Goal: Task Accomplishment & Management: Complete application form

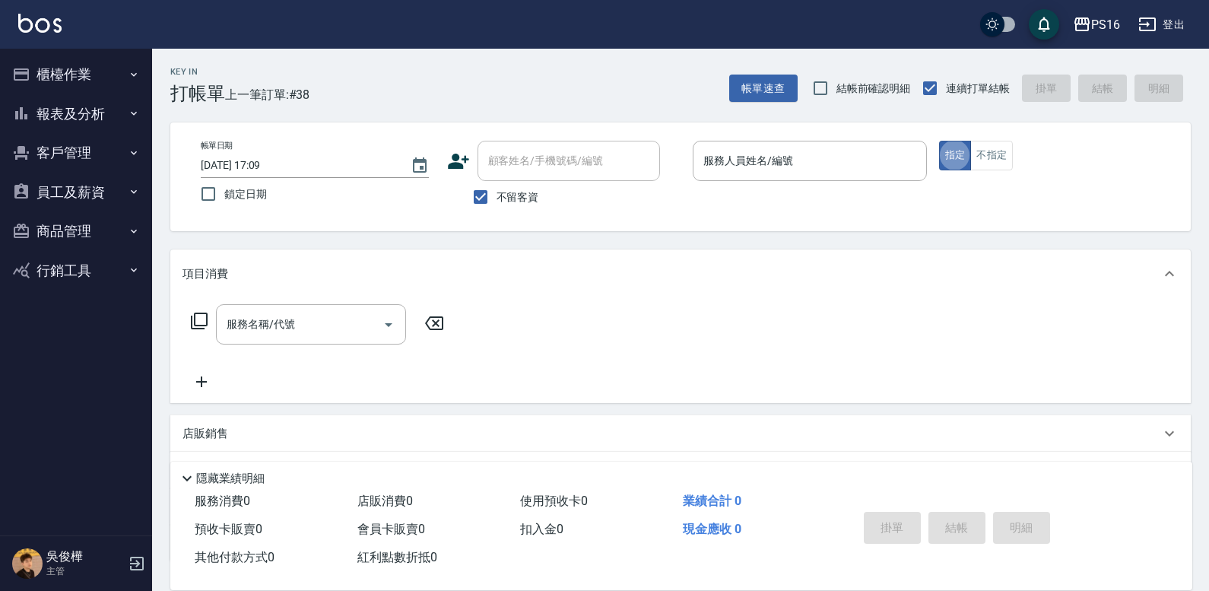
type button "true"
type input "2"
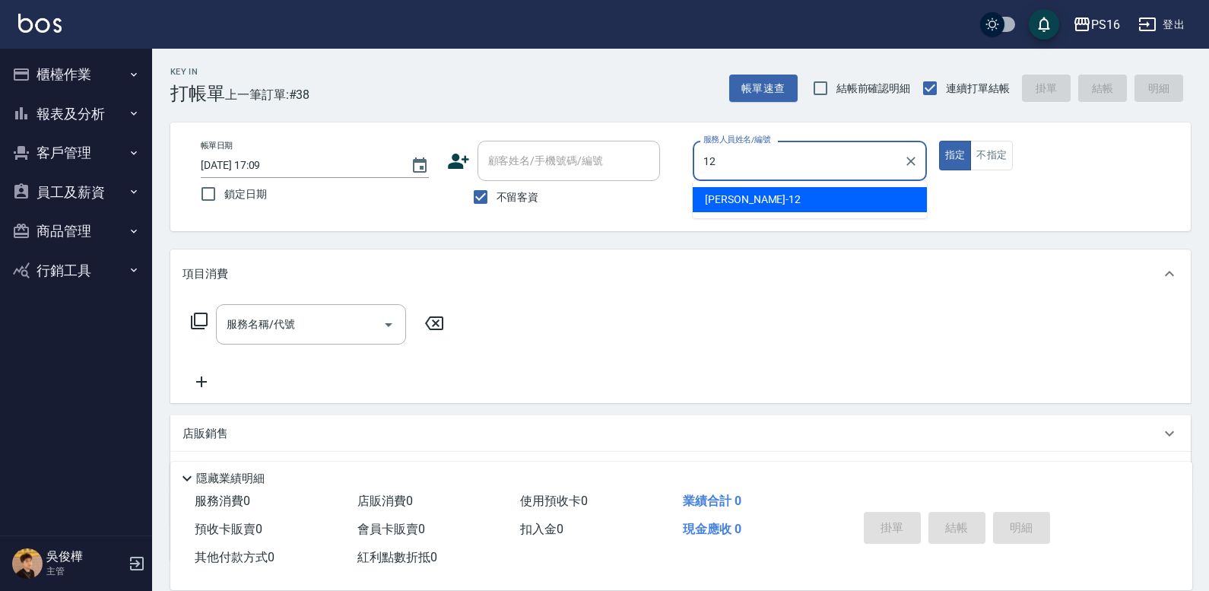
type input "[PERSON_NAME]-12"
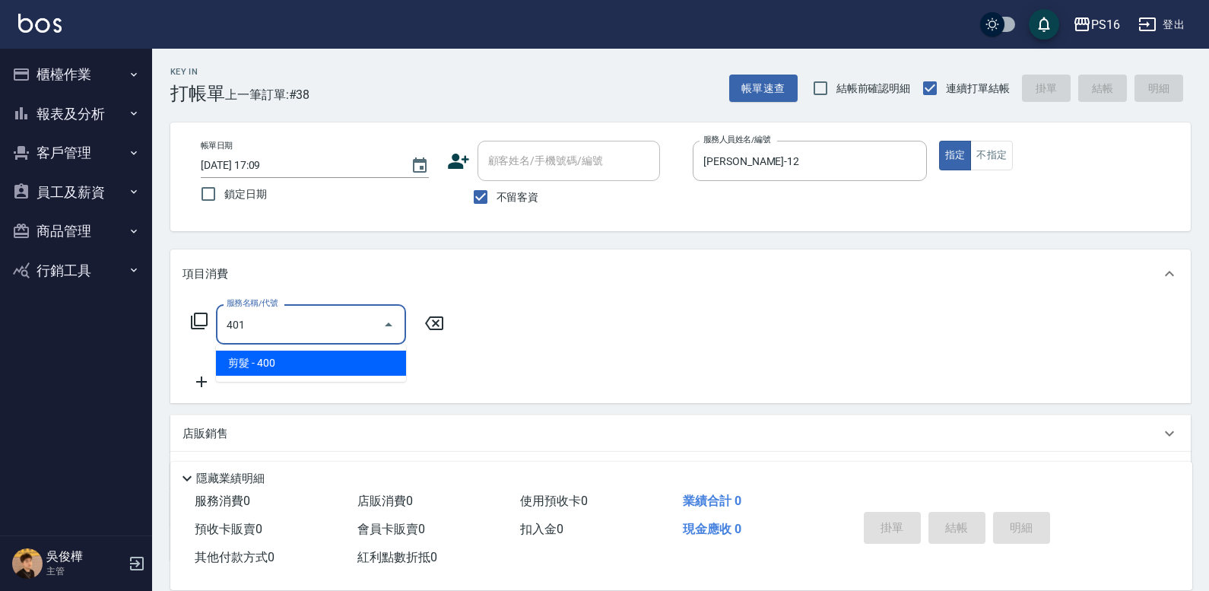
type input "剪髮(401)"
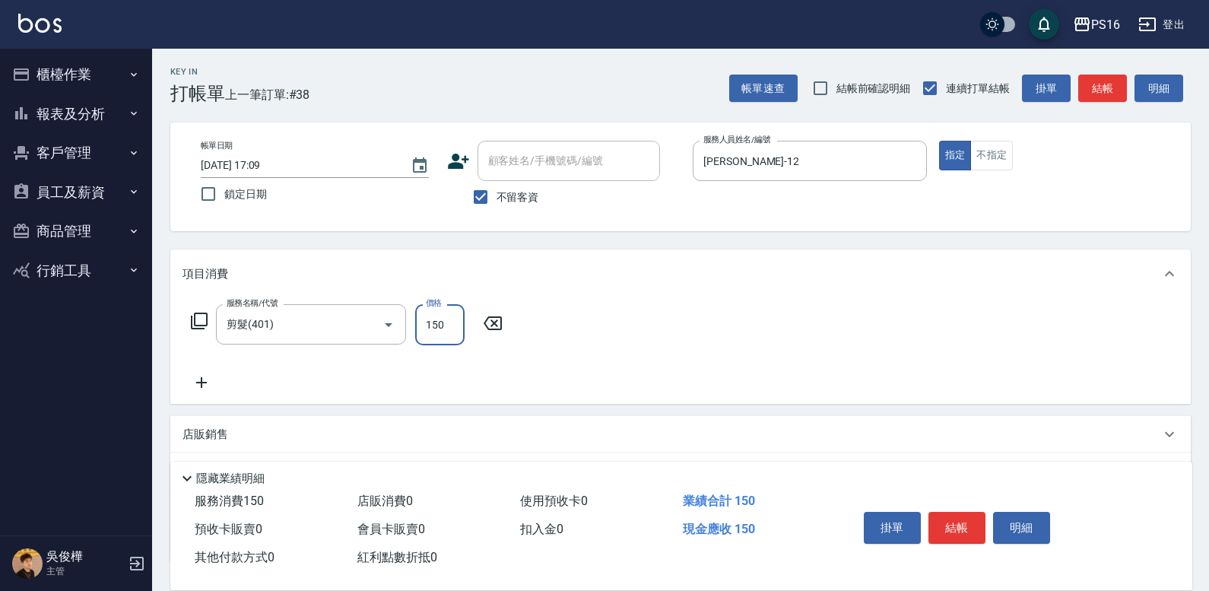
type input "150"
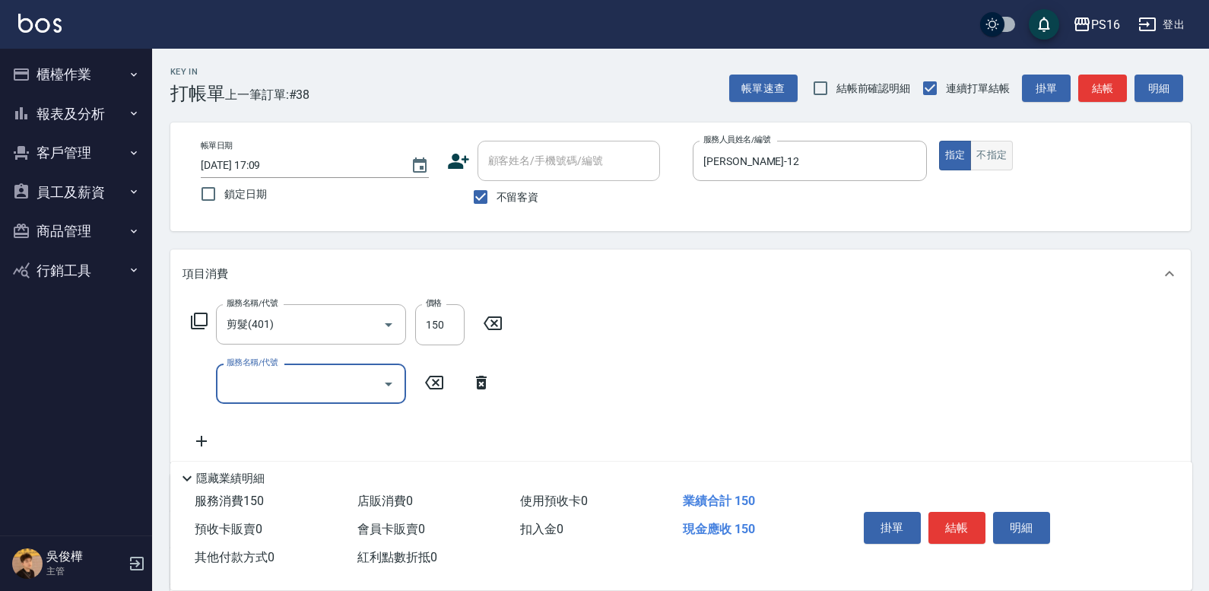
click at [994, 161] on button "不指定" at bounding box center [991, 156] width 43 height 30
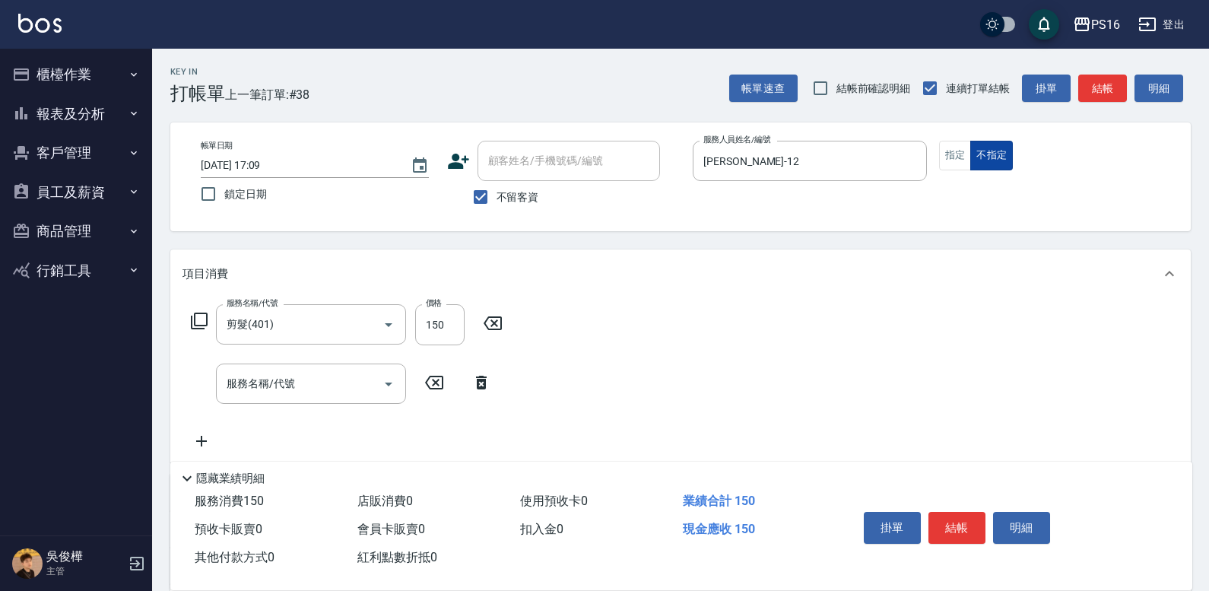
type button "false"
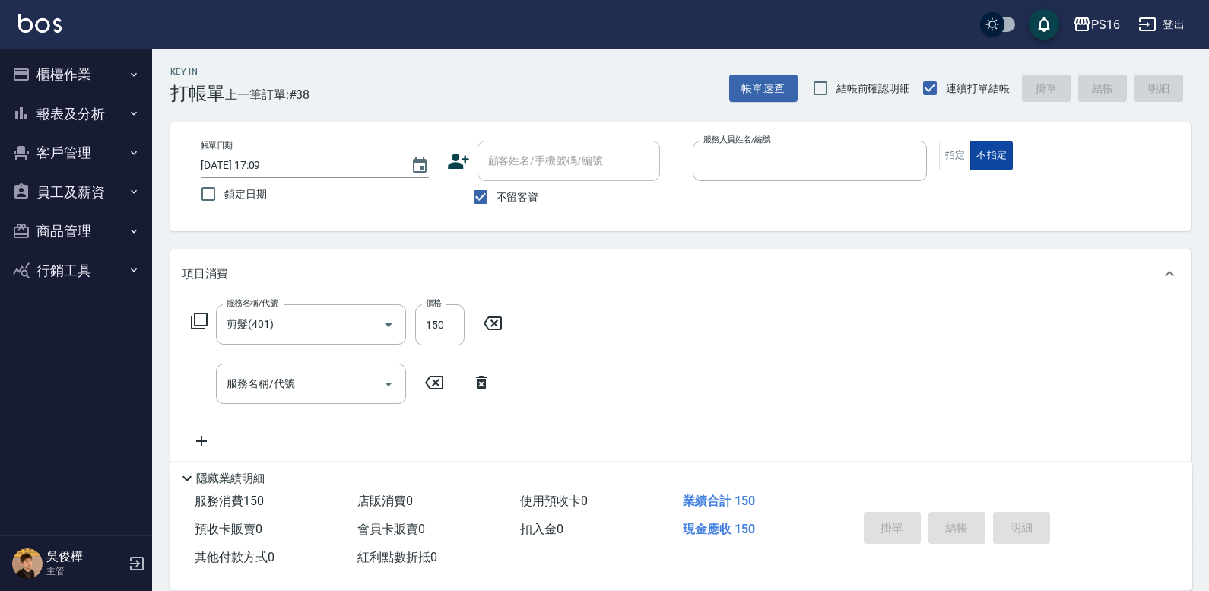
type input "6"
type input "[DATE] 17:39"
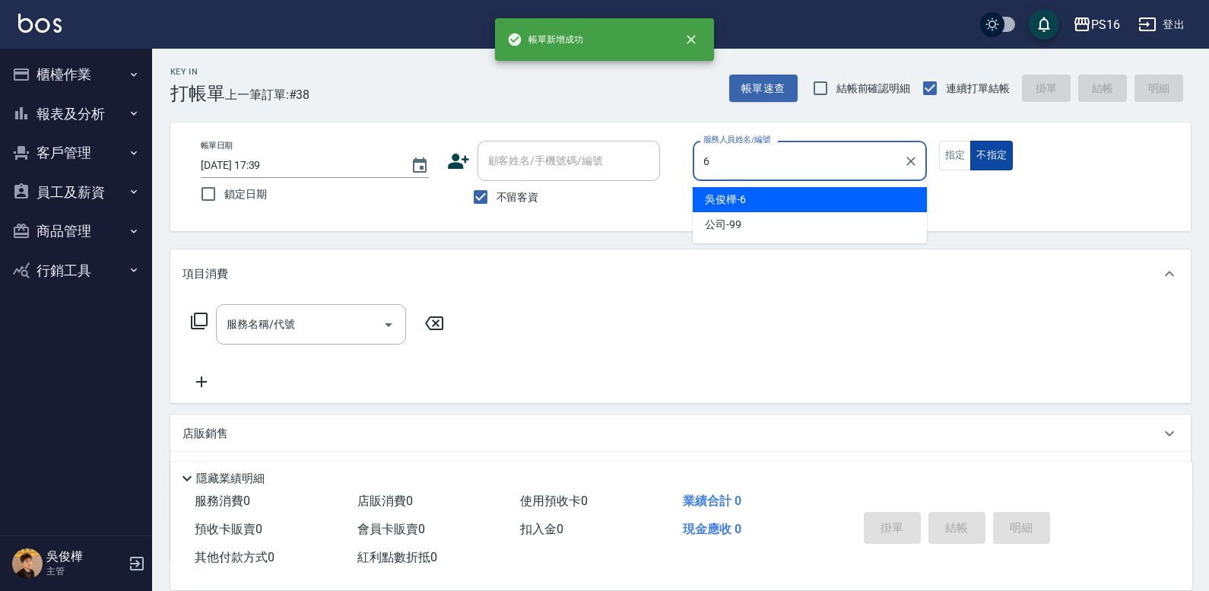
type input "[PERSON_NAME]-6"
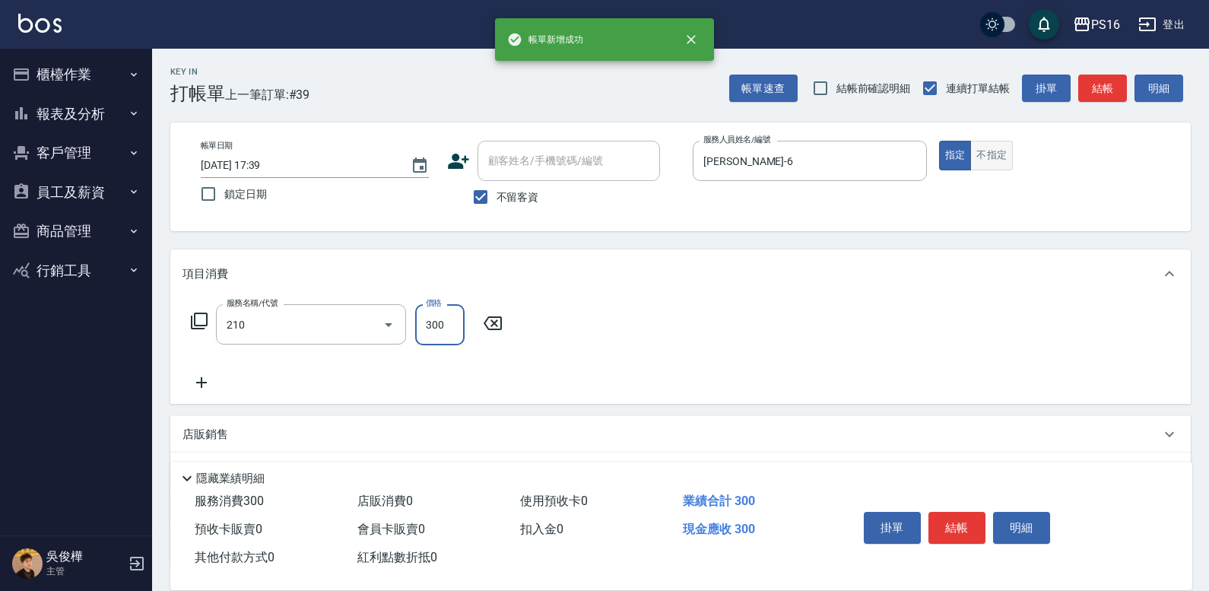
type input "[PERSON_NAME]洗髮精(210)"
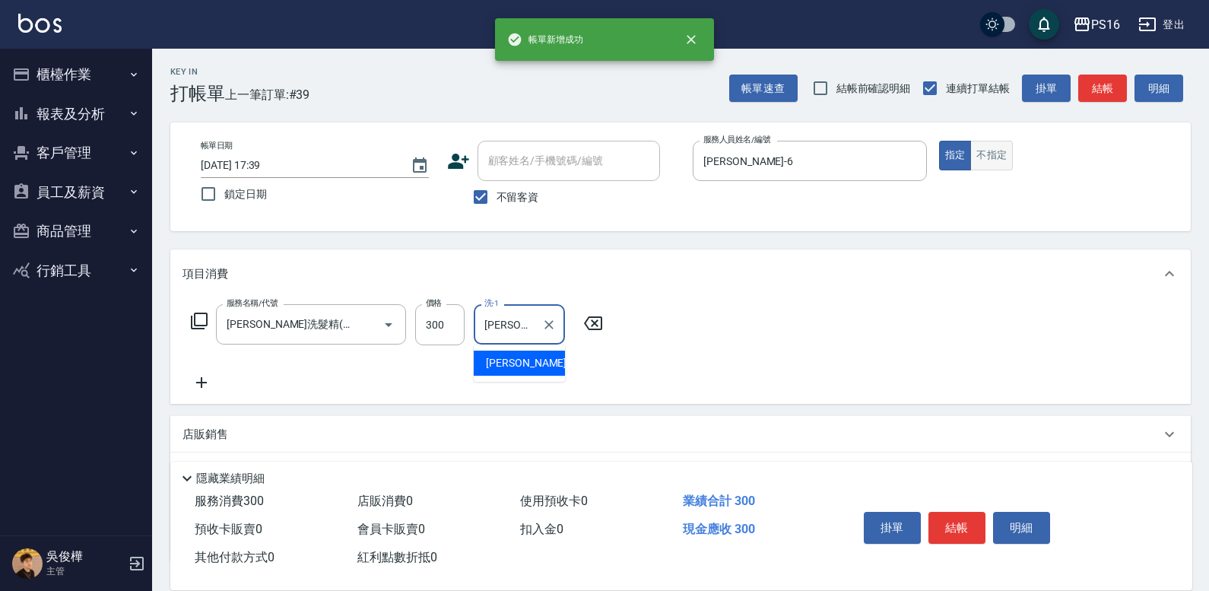
type input "[PERSON_NAME]-21"
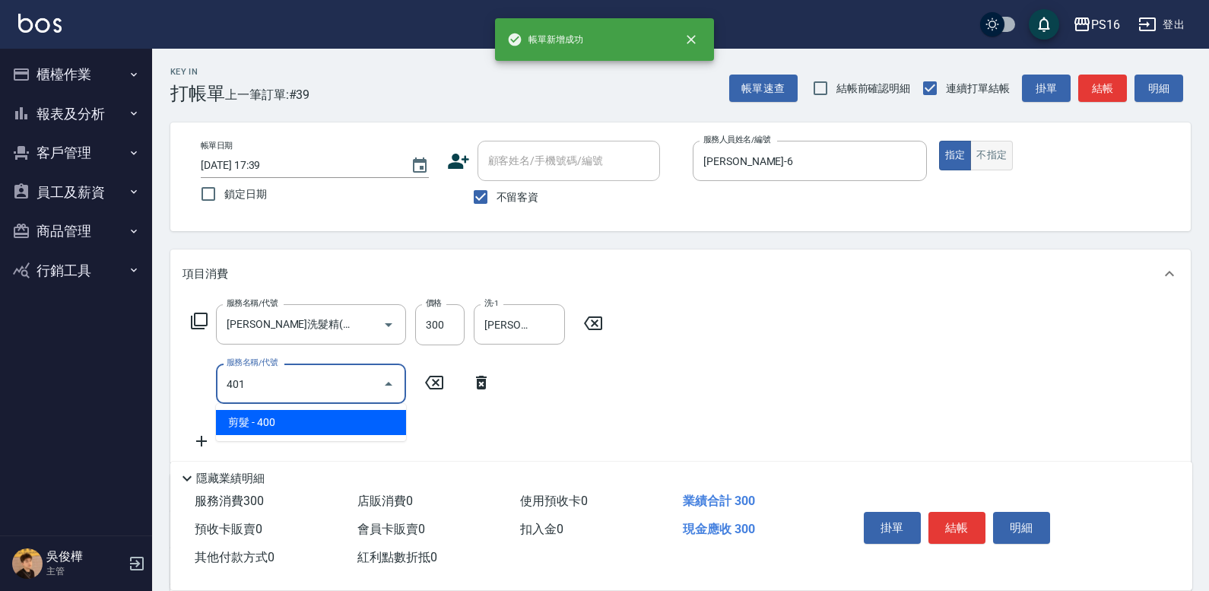
type input "剪髮(401)"
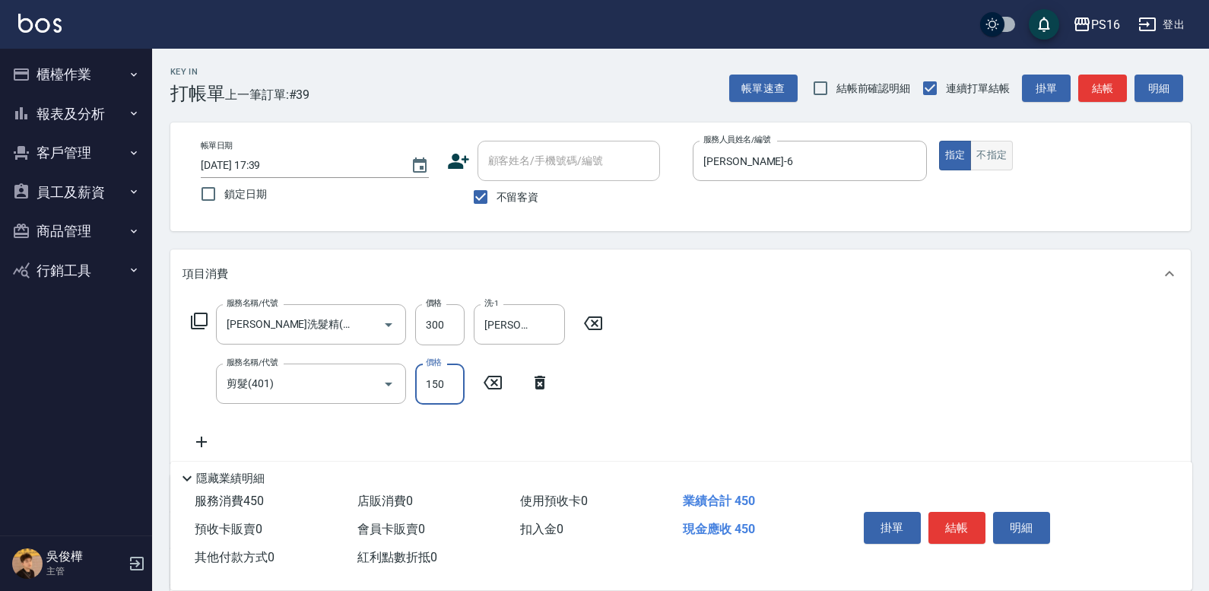
type input "150"
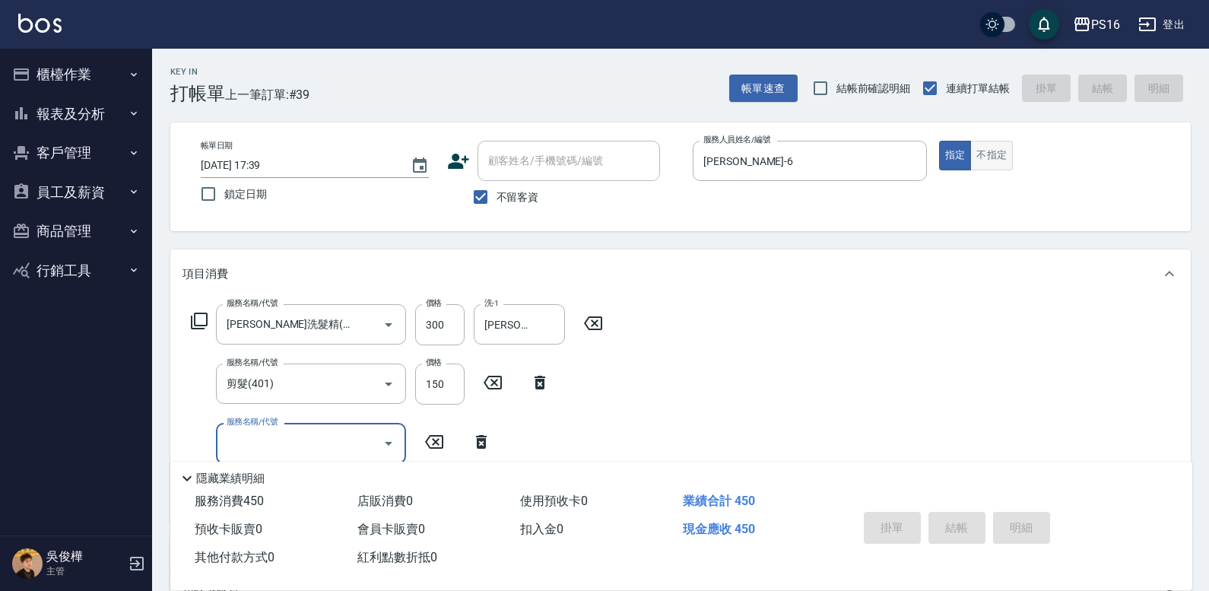
type input "[DATE] 17:40"
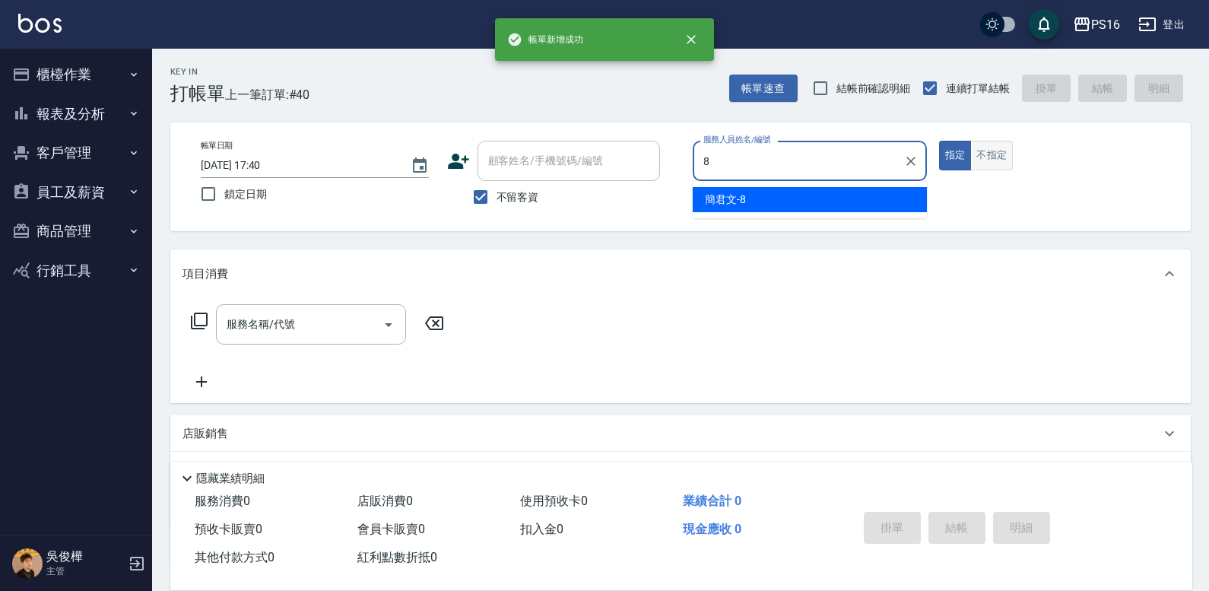
type input "[PERSON_NAME]-8"
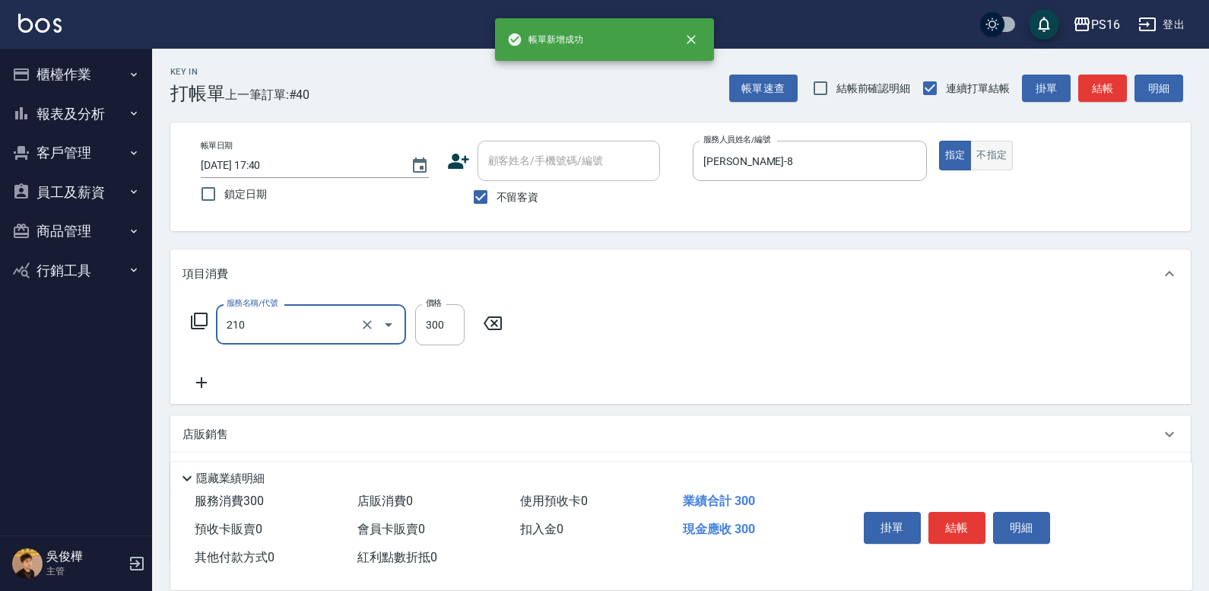
type input "[PERSON_NAME]洗髮精(210)"
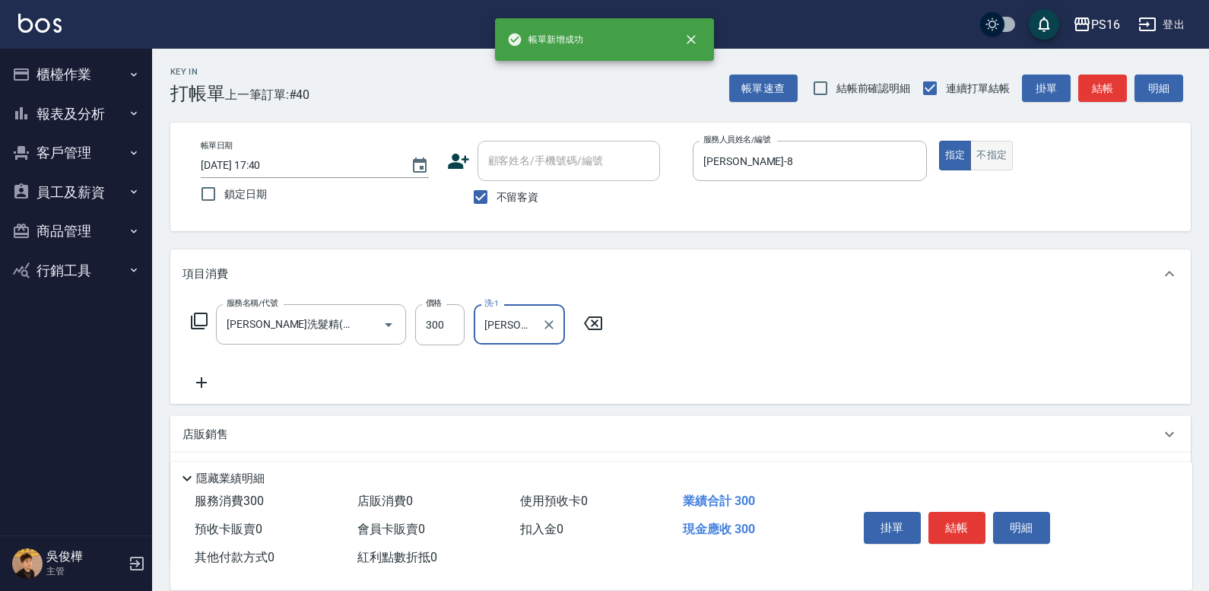
type input "[PERSON_NAME]-24"
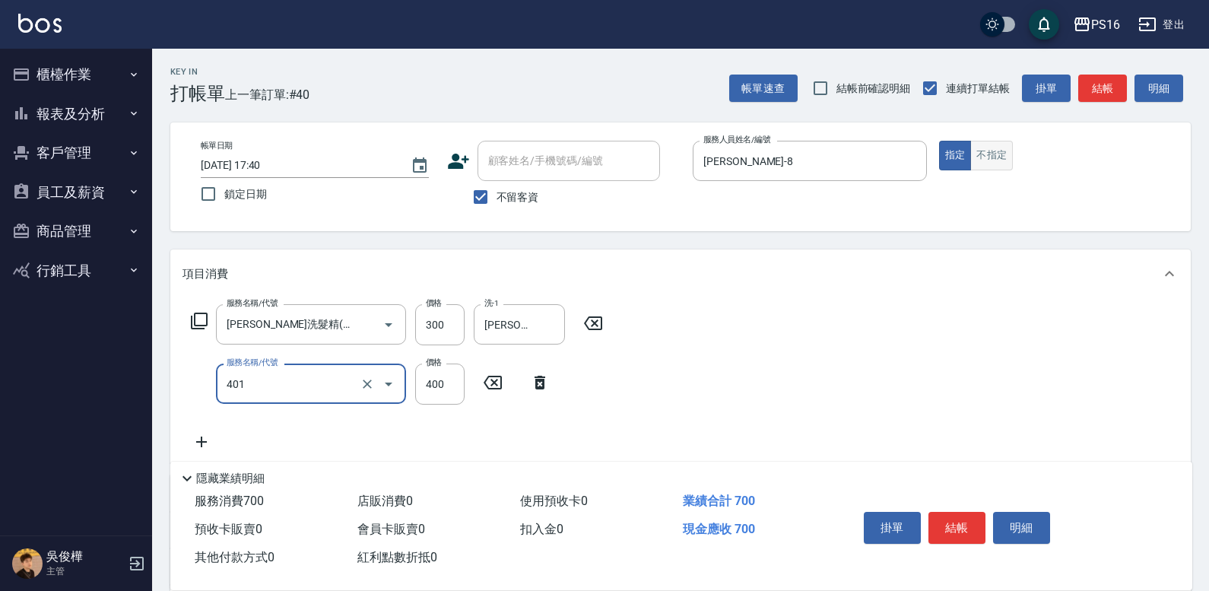
type input "剪髮(401)"
type input "350"
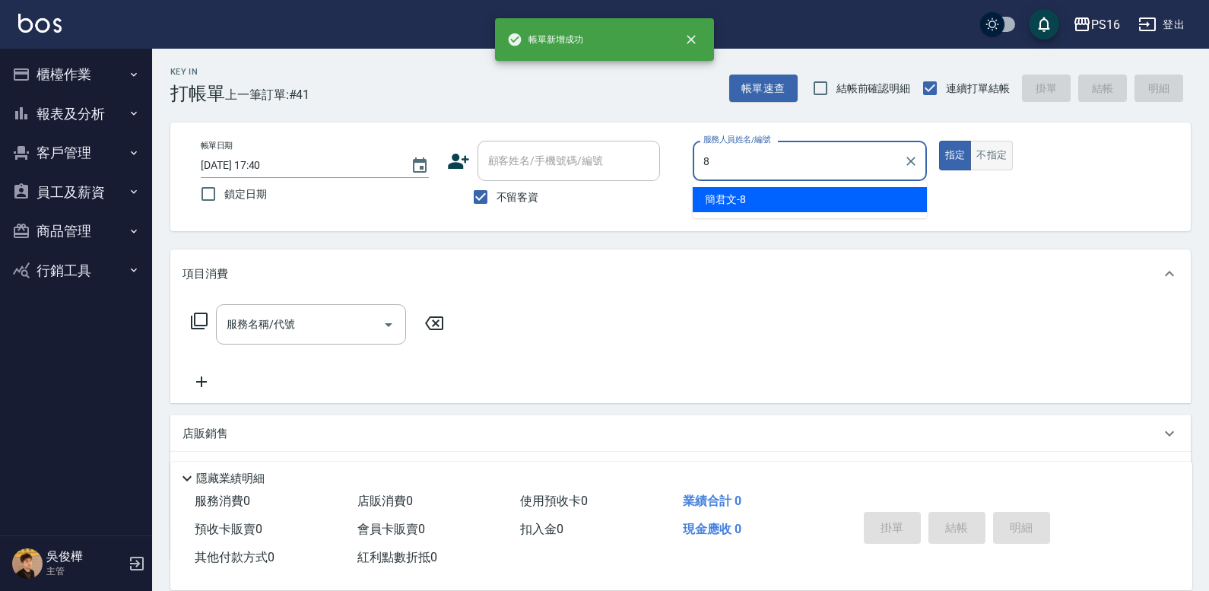
type input "[PERSON_NAME]-8"
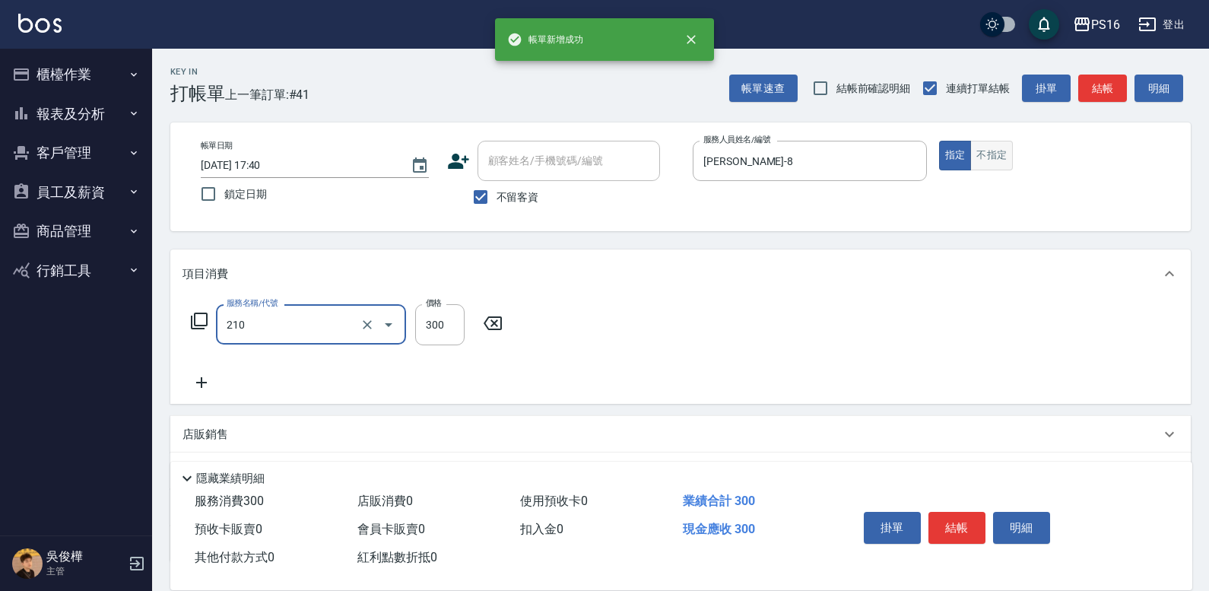
type input "[PERSON_NAME]洗髮精(210)"
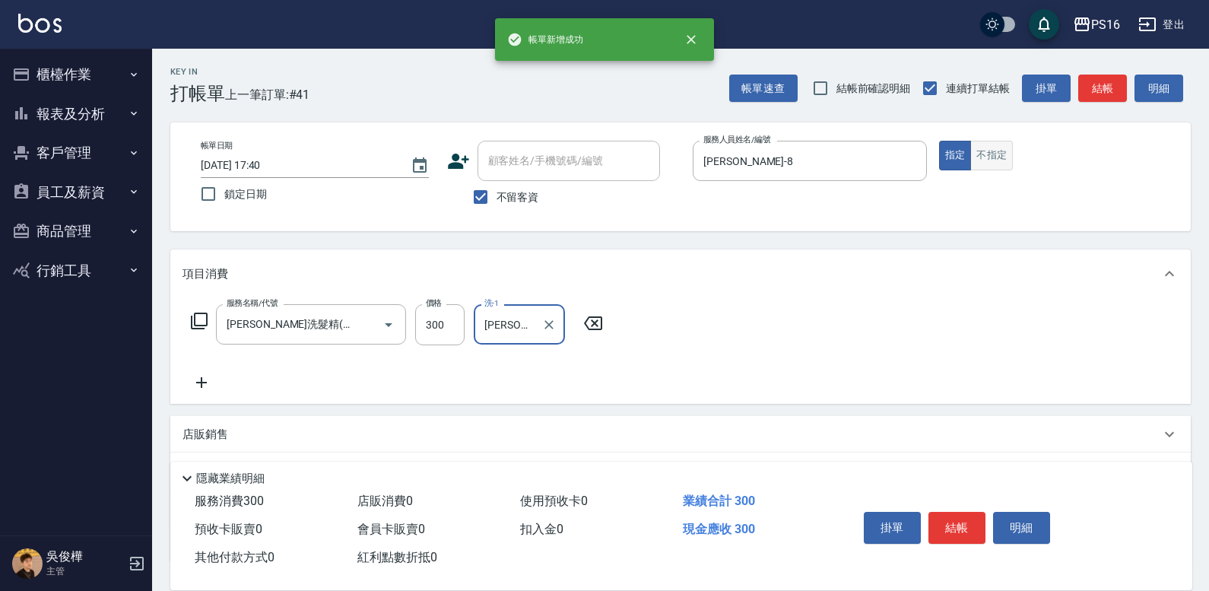
type input "[PERSON_NAME]-28"
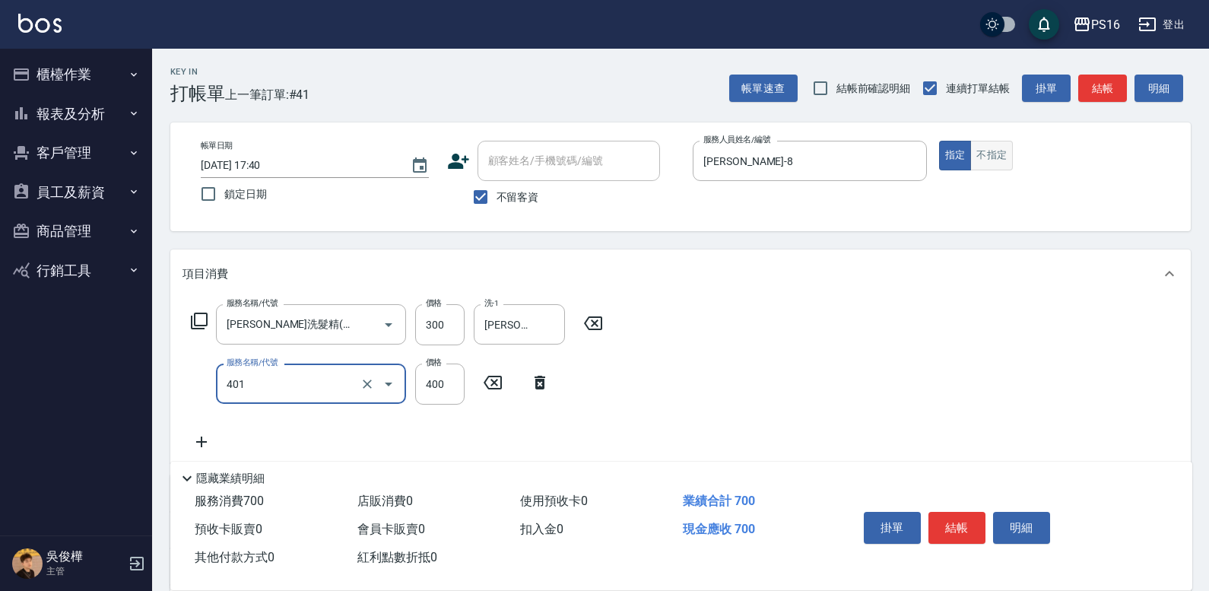
type input "剪髮(401)"
